Goal: Task Accomplishment & Management: Manage account settings

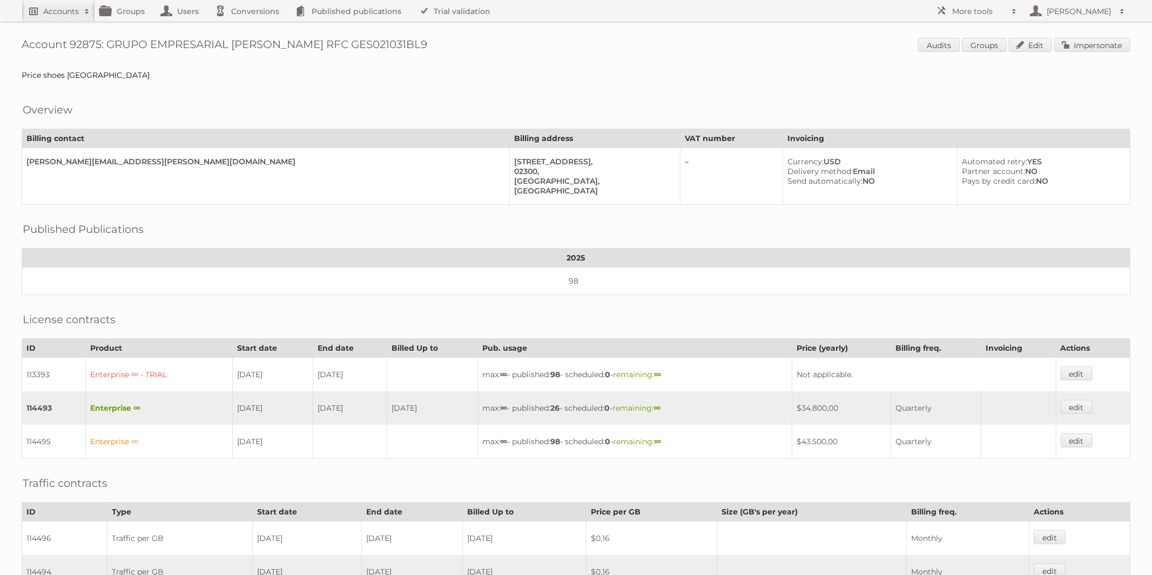
click at [66, 14] on h2 "Accounts" at bounding box center [61, 11] width 36 height 11
paste input"] "kscholtz@jeldwen.com"
type input"] "kscholtz@jeldwen.com"
click at [260, 32] on input "Search" at bounding box center [257, 36] width 16 height 16
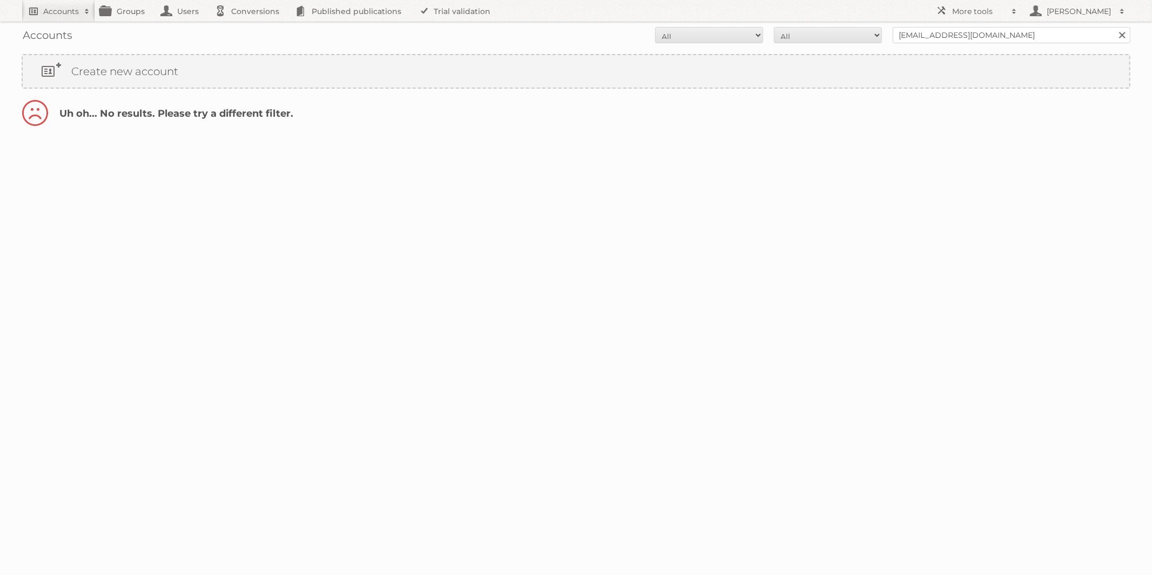
click at [65, 11] on h2 "Accounts" at bounding box center [61, 11] width 36 height 11
paste input"] "kscholtz@jeldwen.com"
drag, startPoint x: 71, startPoint y: 37, endPoint x: 26, endPoint y: 36, distance: 44.8
click at [26, 36] on div "kscholtz@jeldwen.com Search" at bounding box center [141, 35] width 238 height 27
type input"] "jeldwen.com"
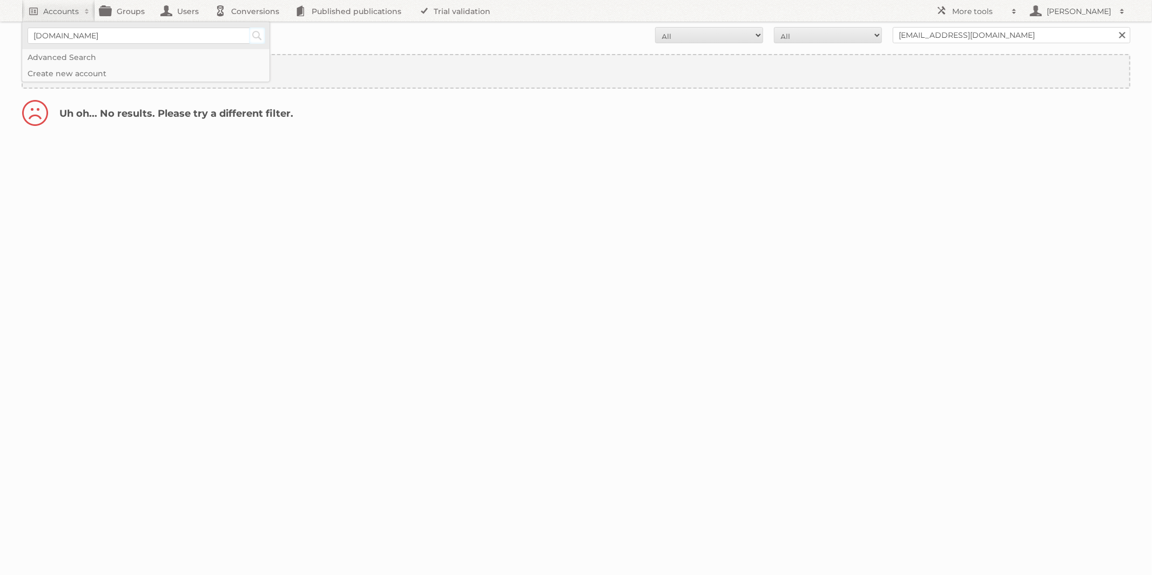
click at [255, 35] on input "Search" at bounding box center [257, 36] width 16 height 16
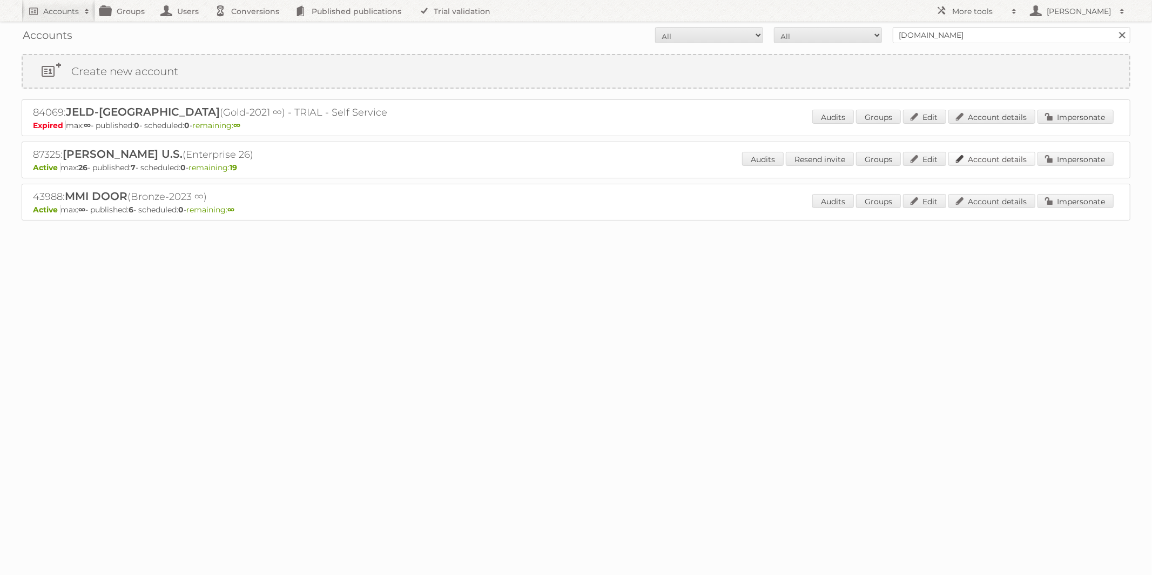
click at [977, 159] on link "Account details" at bounding box center [991, 159] width 87 height 14
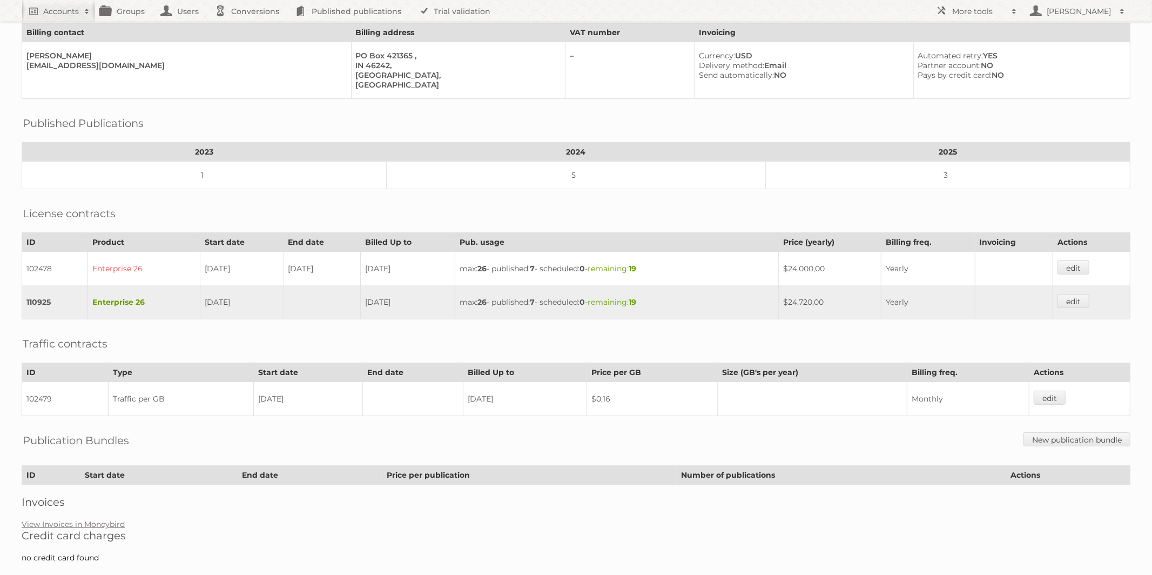
scroll to position [127, 0]
click at [93, 517] on link "View Invoices in Moneybird" at bounding box center [73, 522] width 103 height 10
click at [95, 517] on link "View Invoices in Moneybird" at bounding box center [73, 522] width 103 height 10
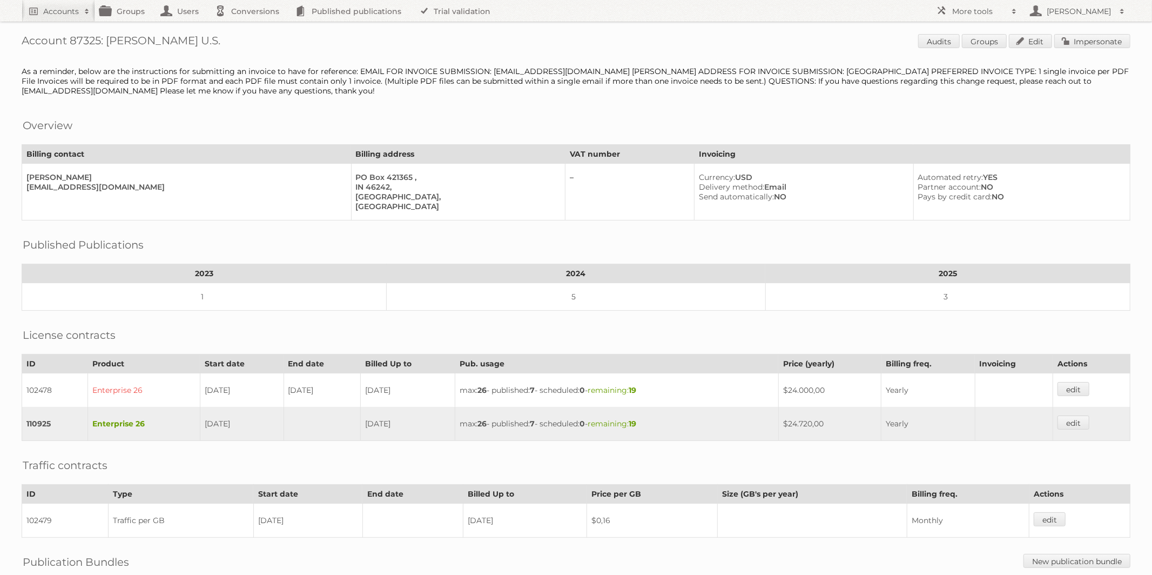
scroll to position [0, 0]
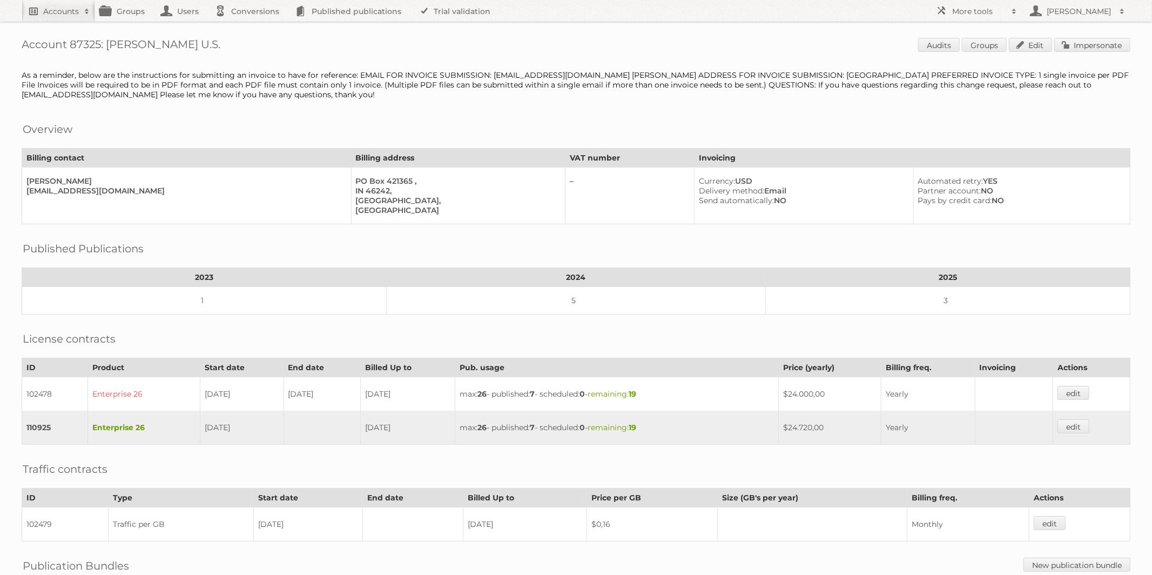
click at [68, 17] on link "Accounts" at bounding box center [58, 11] width 73 height 22
click at [69, 33] on input"] "text" at bounding box center [147, 36] width 238 height 16
paste input"] "jmitchell+1@petermillar.com"
type input"] "jmitchell+1@petermillar.com"
click at [258, 35] on input "Search" at bounding box center [257, 36] width 16 height 16
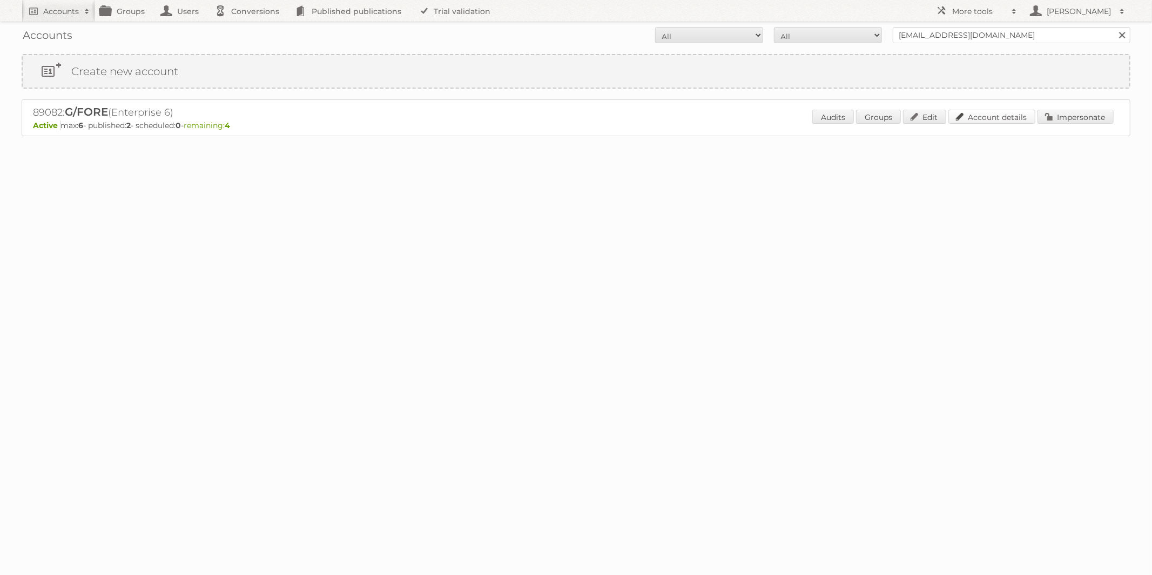
click at [971, 113] on link "Account details" at bounding box center [991, 117] width 87 height 14
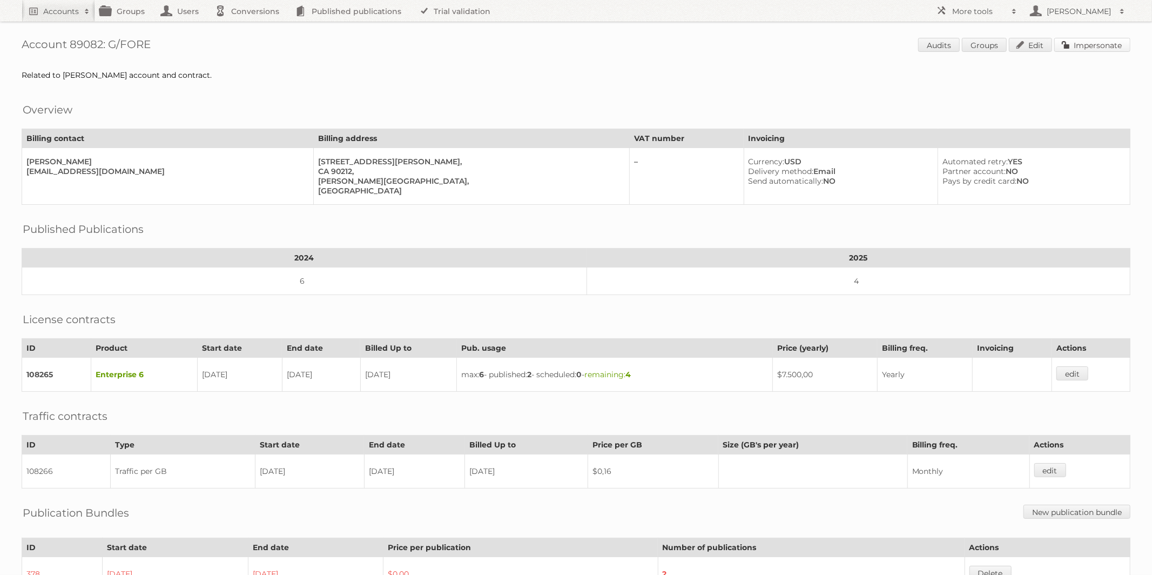
click at [1083, 47] on link "Impersonate" at bounding box center [1092, 45] width 76 height 14
